Goal: Transaction & Acquisition: Purchase product/service

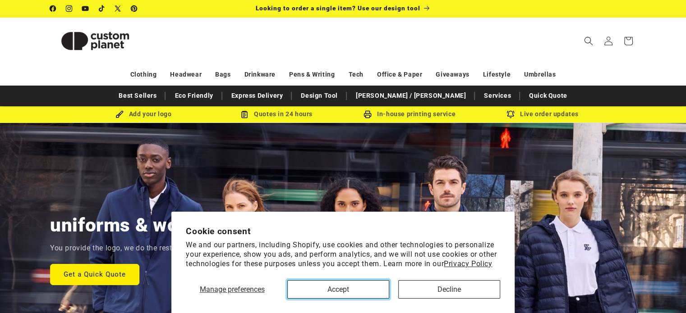
click at [323, 290] on button "Accept" at bounding box center [338, 289] width 102 height 18
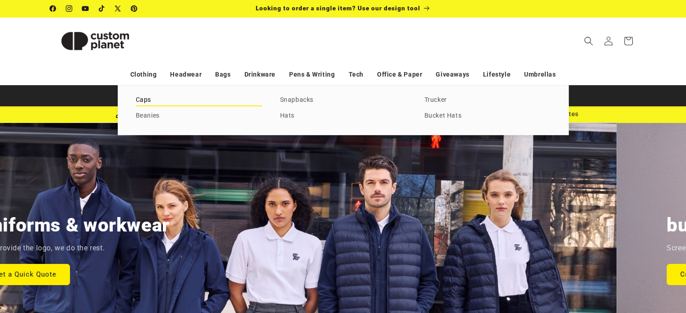
click at [138, 100] on link "Caps" at bounding box center [199, 100] width 126 height 12
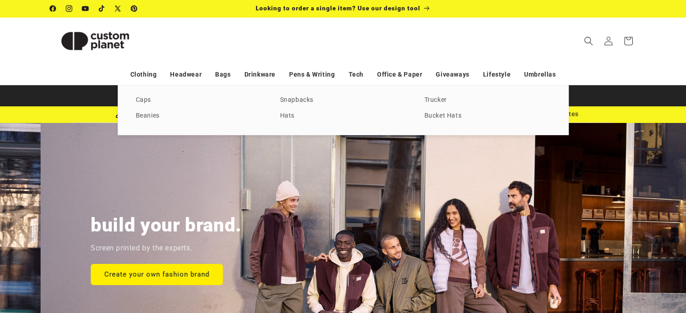
scroll to position [0, 672]
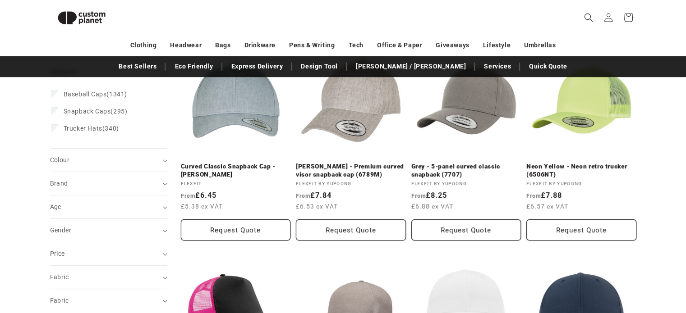
scroll to position [168, 0]
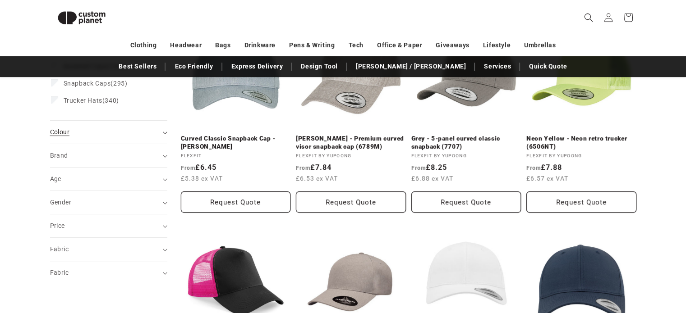
click at [98, 135] on div "Colour (0)" at bounding box center [105, 132] width 110 height 9
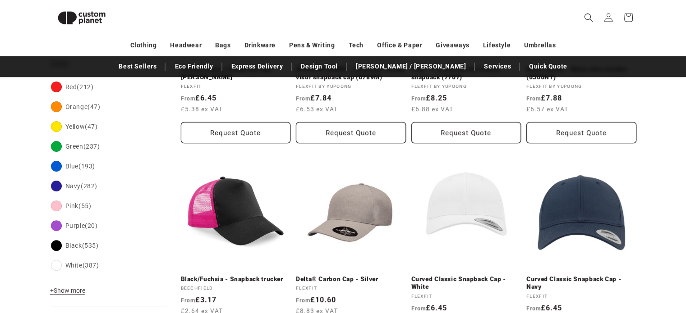
scroll to position [258, 0]
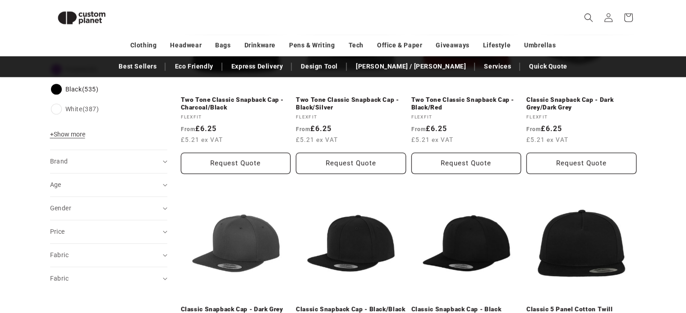
scroll to position [462, 0]
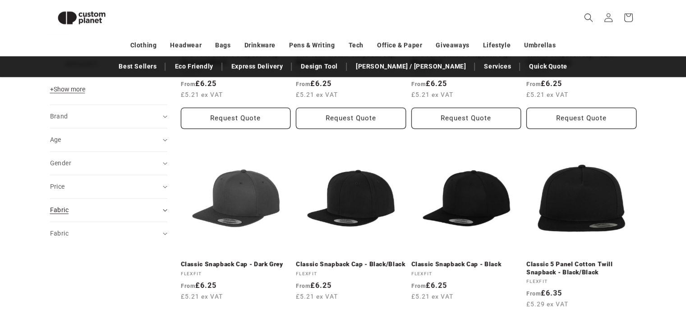
click at [79, 213] on div "Fabric (0)" at bounding box center [105, 210] width 110 height 9
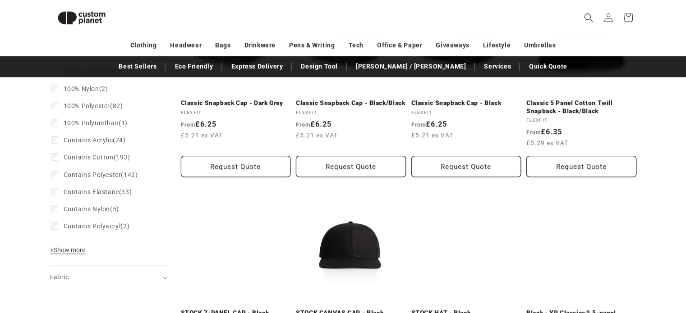
scroll to position [642, 0]
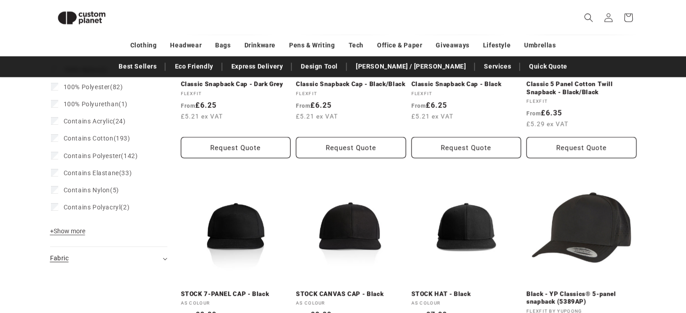
click at [73, 255] on div "Fabric (0)" at bounding box center [105, 258] width 110 height 9
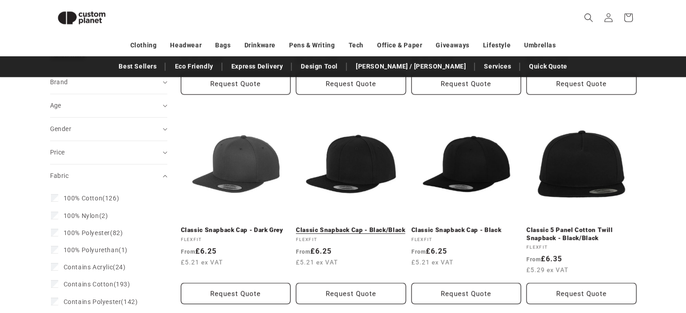
scroll to position [494, 0]
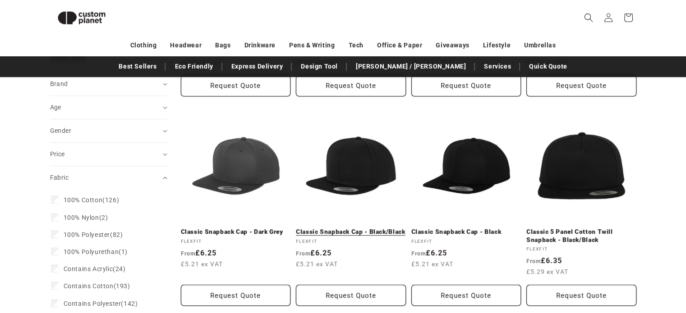
click at [377, 228] on link "Classic Snapback Cap - Black/Black" at bounding box center [351, 232] width 110 height 8
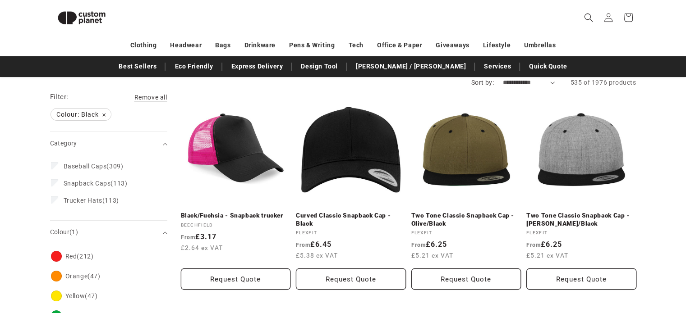
scroll to position [0, 0]
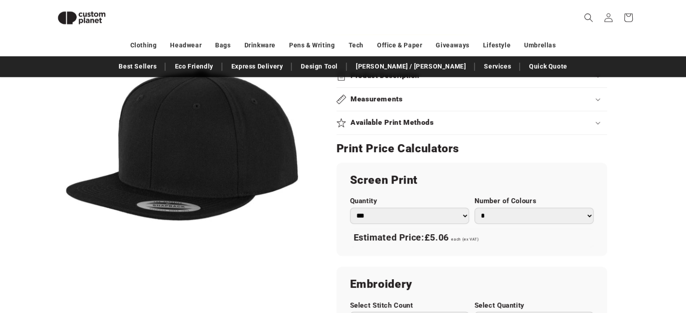
scroll to position [439, 0]
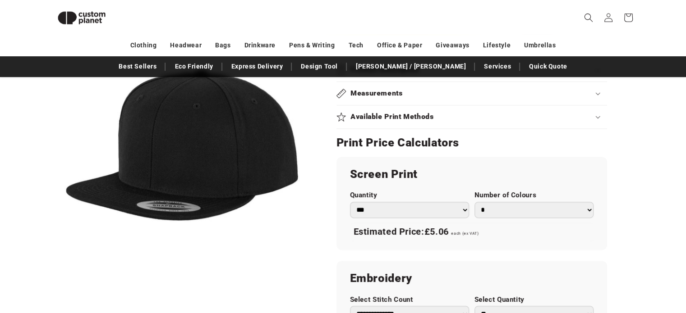
click at [391, 118] on h2 "Available Print Methods" at bounding box center [391, 116] width 83 height 9
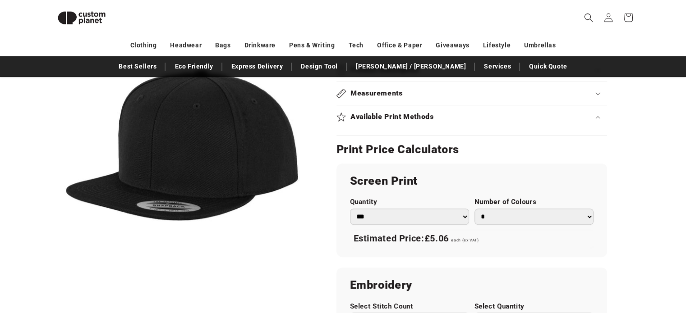
click at [391, 118] on h2 "Available Print Methods" at bounding box center [391, 116] width 83 height 9
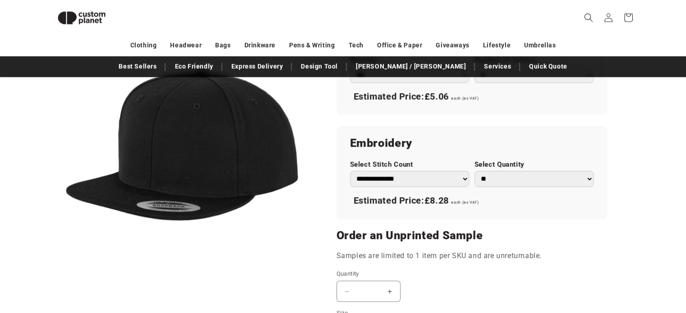
scroll to position [529, 0]
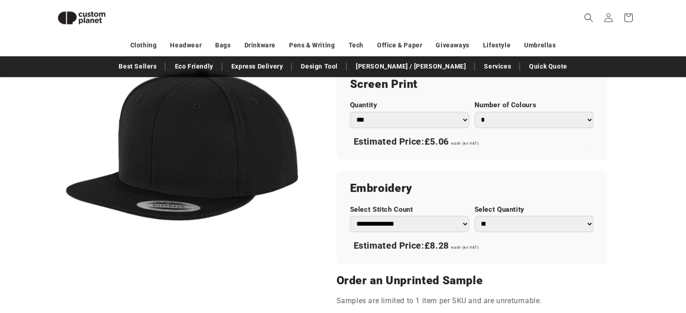
click at [432, 124] on select "*** *** *** **** **** **** ***** *****" at bounding box center [409, 120] width 119 height 16
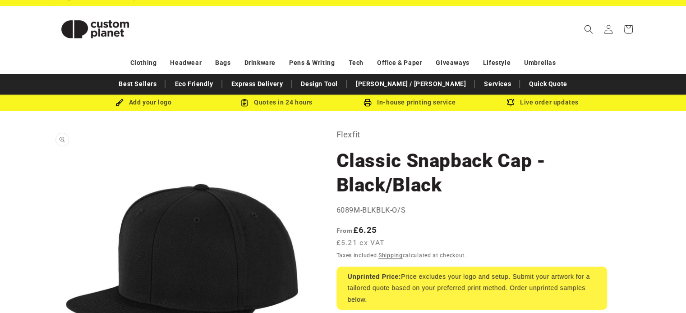
scroll to position [0, 0]
